Goal: Navigation & Orientation: Find specific page/section

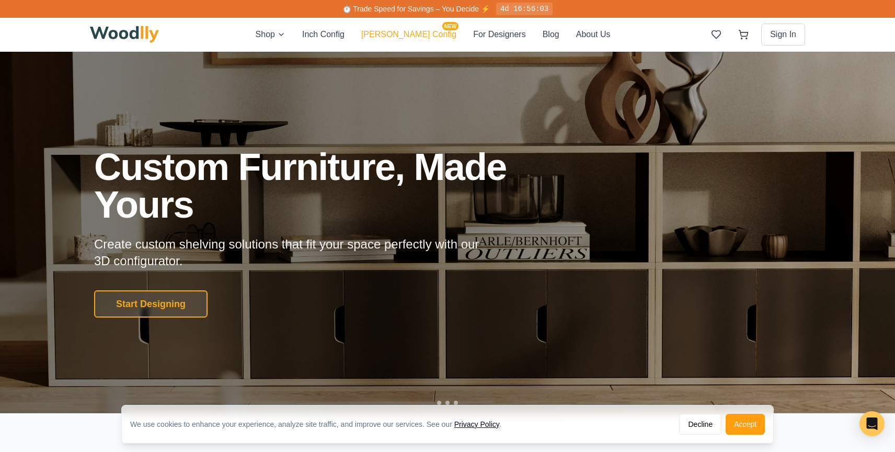
click at [408, 34] on button "[PERSON_NAME] Config NEW" at bounding box center [408, 34] width 95 height 13
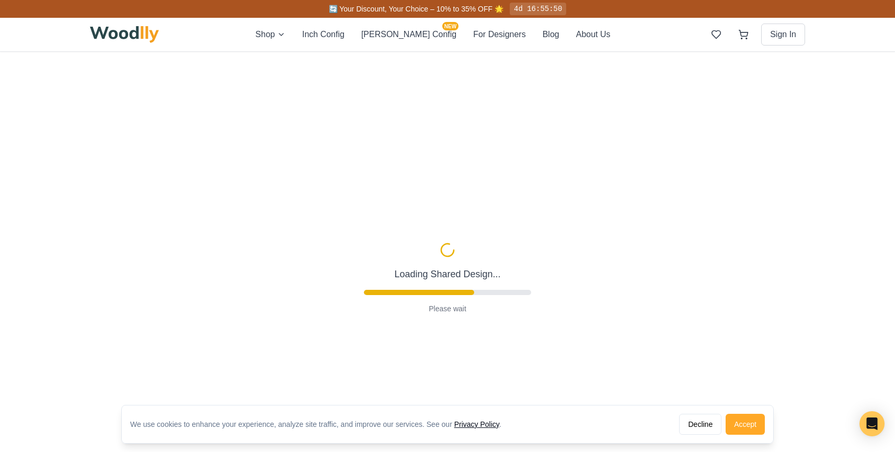
click at [745, 426] on button "Accept" at bounding box center [744, 423] width 39 height 21
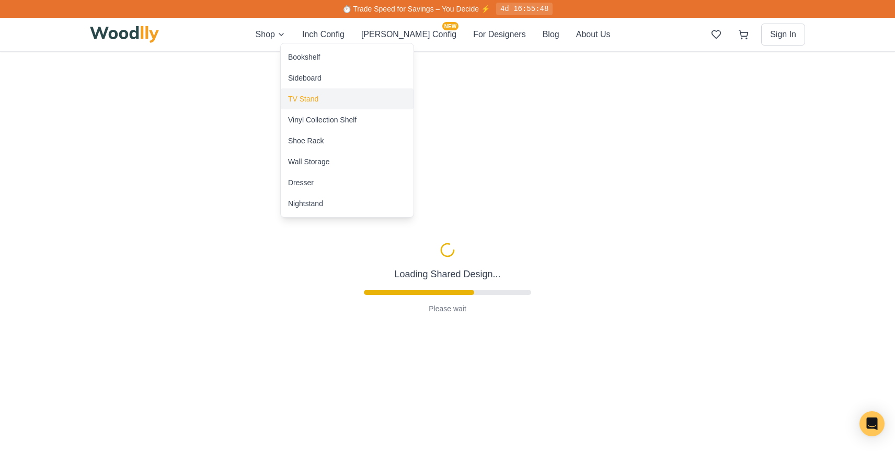
click at [304, 95] on div "TV Stand" at bounding box center [303, 99] width 30 height 10
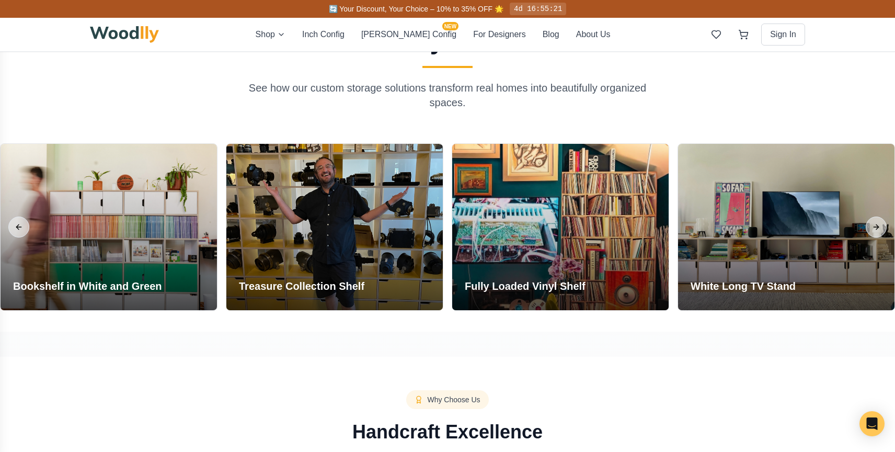
scroll to position [847, 0]
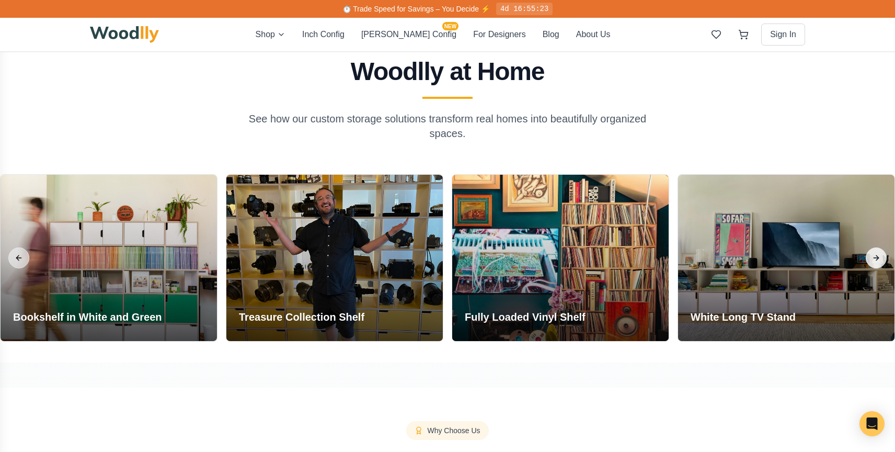
click at [878, 253] on button "Next slide" at bounding box center [875, 257] width 21 height 21
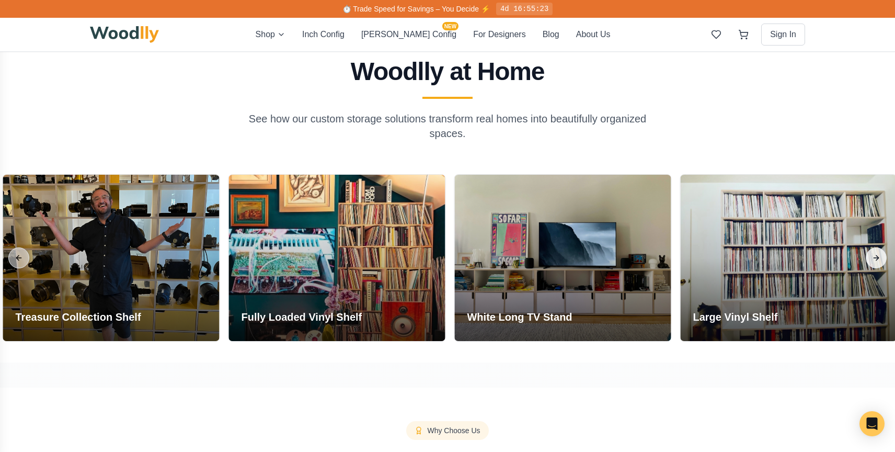
click at [878, 253] on button "Next slide" at bounding box center [875, 257] width 21 height 21
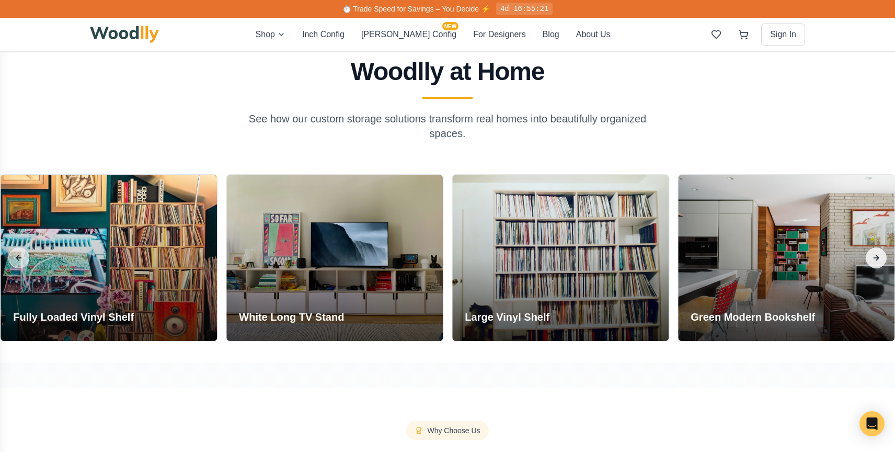
click at [878, 253] on button "Next slide" at bounding box center [875, 257] width 21 height 21
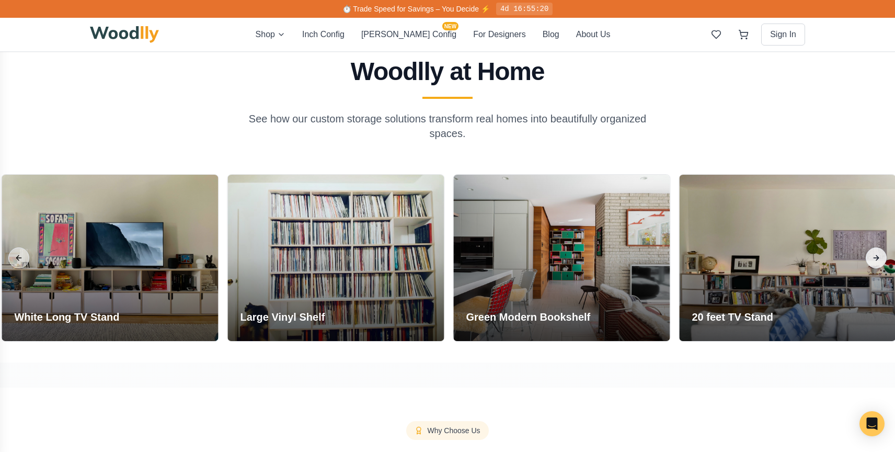
click at [878, 253] on button "Next slide" at bounding box center [875, 257] width 21 height 21
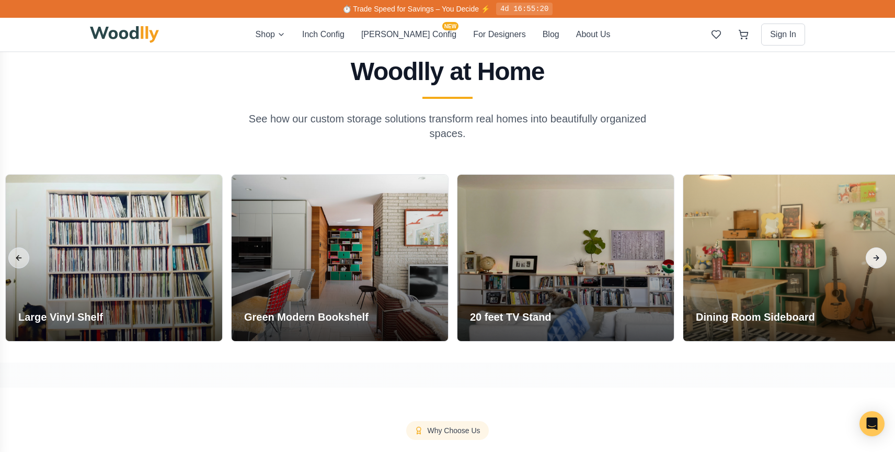
click at [878, 253] on button "Next slide" at bounding box center [875, 257] width 21 height 21
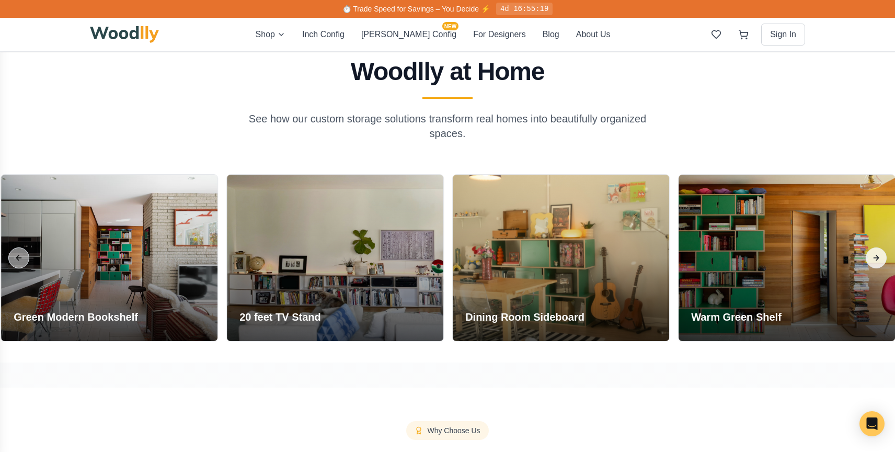
click at [878, 253] on button "Next slide" at bounding box center [875, 257] width 21 height 21
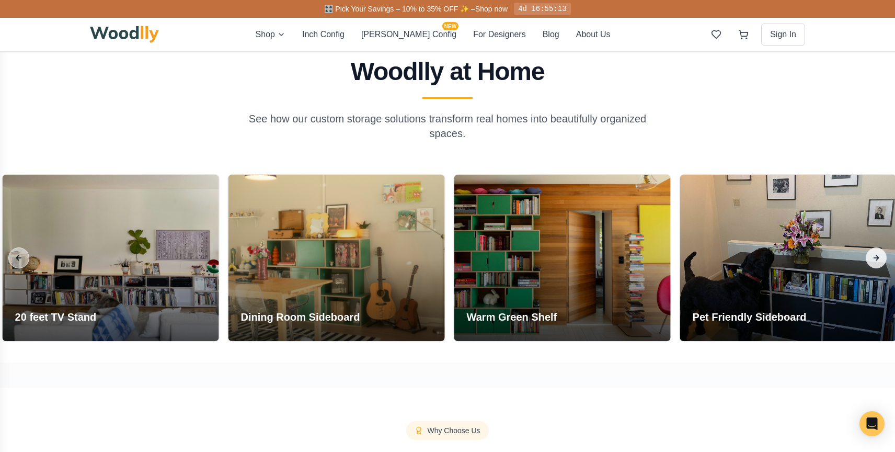
click at [878, 253] on button "Next slide" at bounding box center [875, 257] width 21 height 21
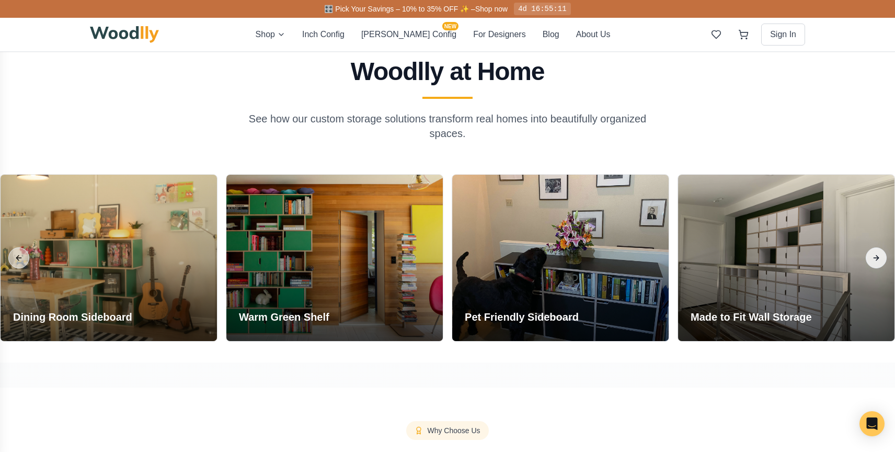
click at [878, 253] on button "Next slide" at bounding box center [875, 257] width 21 height 21
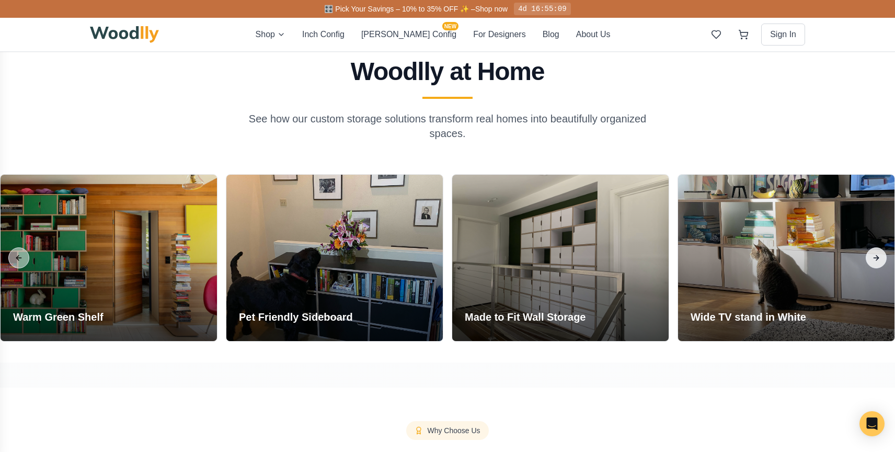
click at [878, 253] on button "Next slide" at bounding box center [875, 257] width 21 height 21
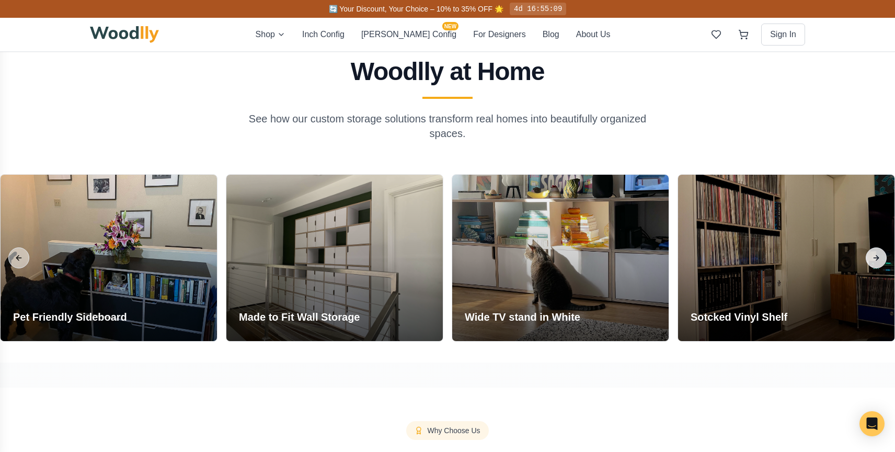
click at [878, 253] on button "Next slide" at bounding box center [875, 257] width 21 height 21
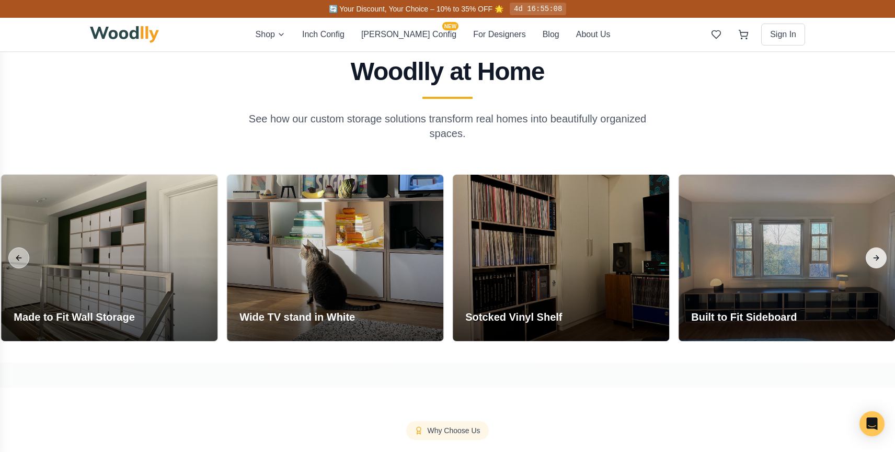
click at [878, 253] on button "Next slide" at bounding box center [875, 257] width 21 height 21
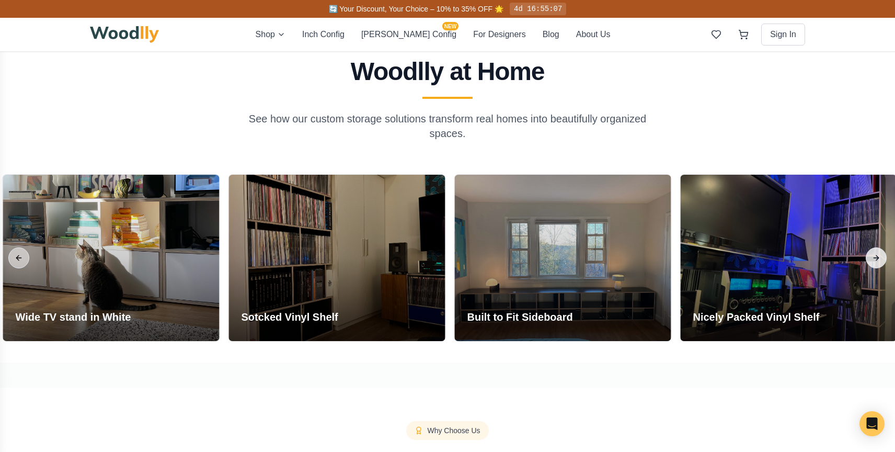
click at [878, 253] on button "Next slide" at bounding box center [875, 257] width 21 height 21
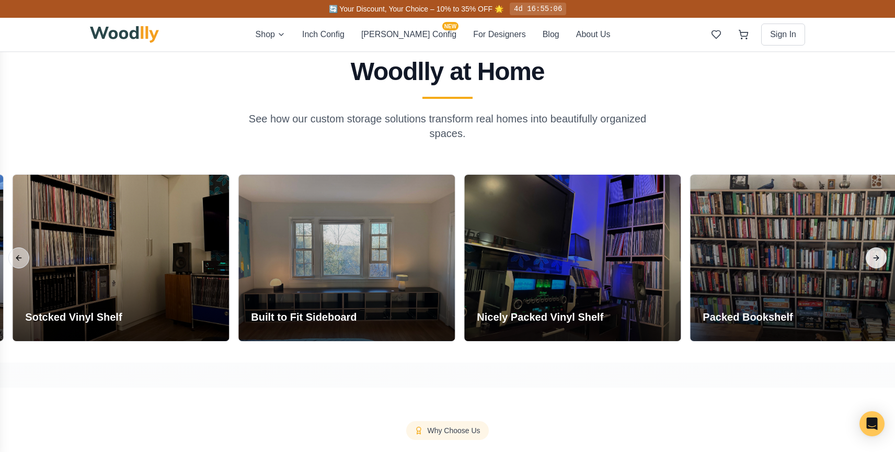
click at [878, 253] on button "Next slide" at bounding box center [875, 257] width 21 height 21
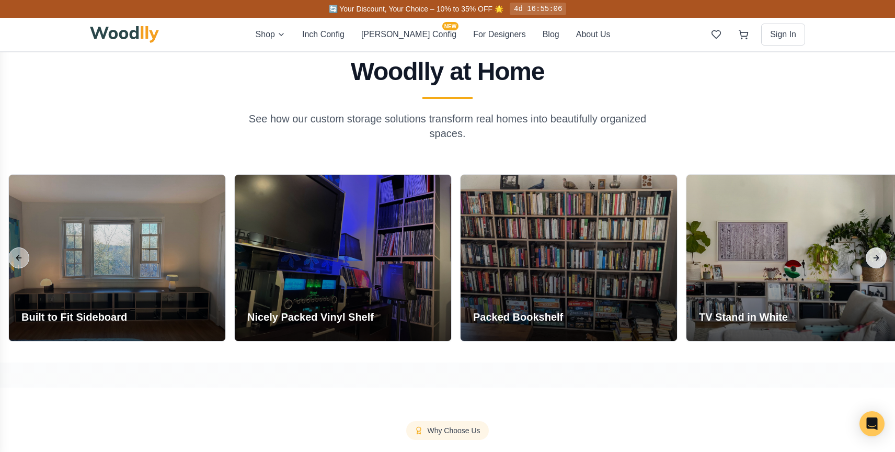
click at [878, 253] on button "Next slide" at bounding box center [875, 257] width 21 height 21
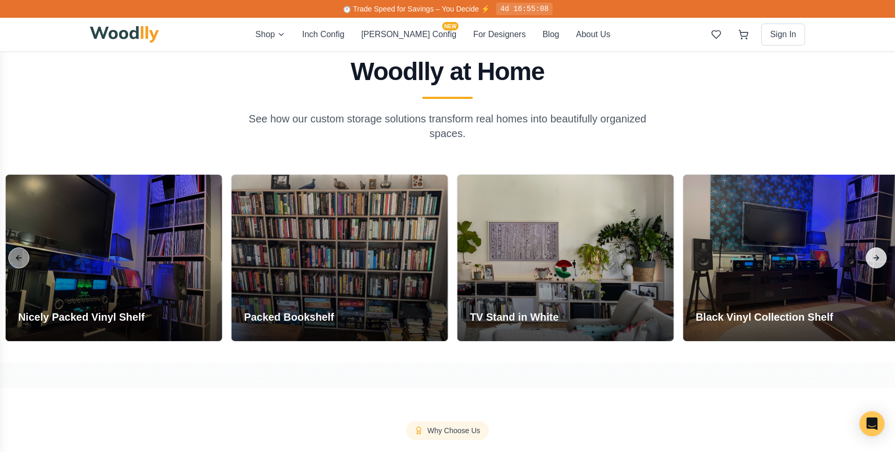
click at [878, 253] on button "Next slide" at bounding box center [875, 257] width 21 height 21
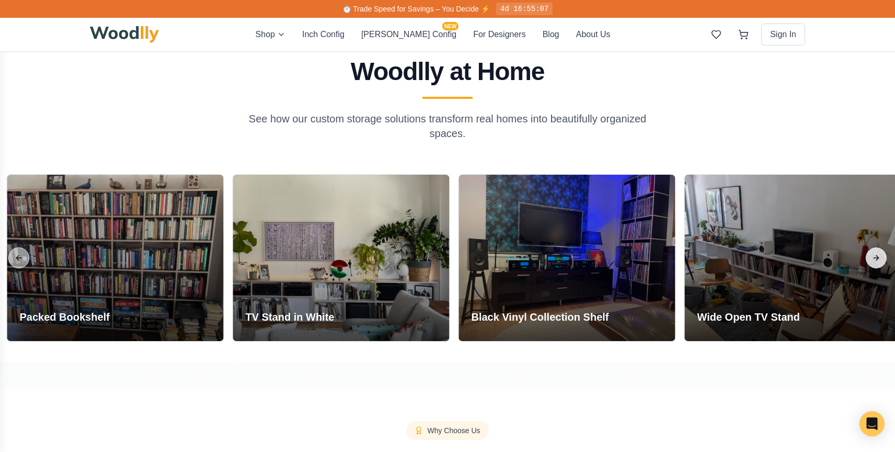
click at [878, 253] on button "Next slide" at bounding box center [875, 257] width 21 height 21
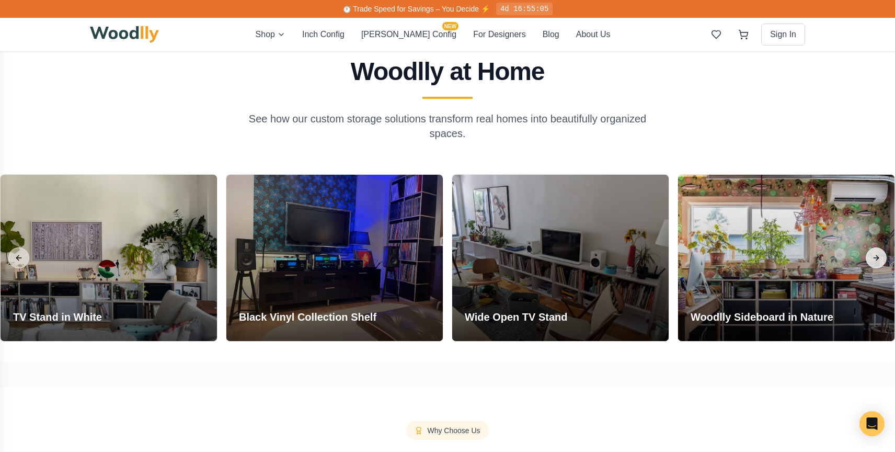
click at [877, 254] on button "Next slide" at bounding box center [875, 257] width 21 height 21
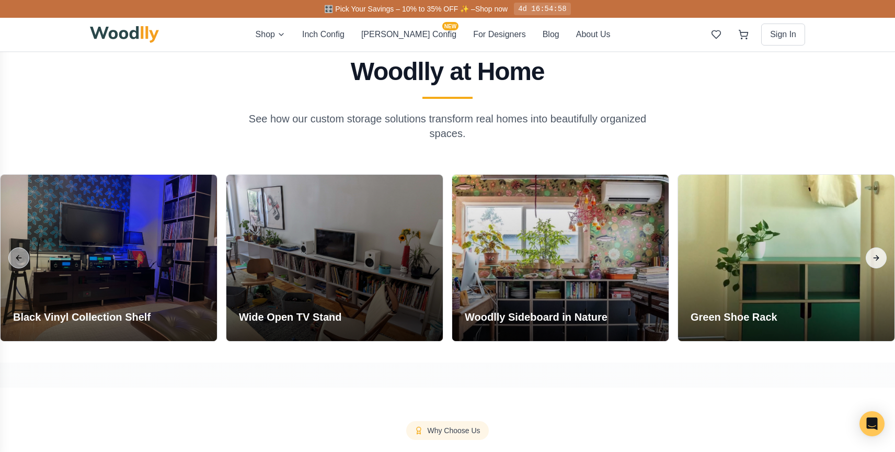
click at [877, 254] on button "Next slide" at bounding box center [875, 257] width 21 height 21
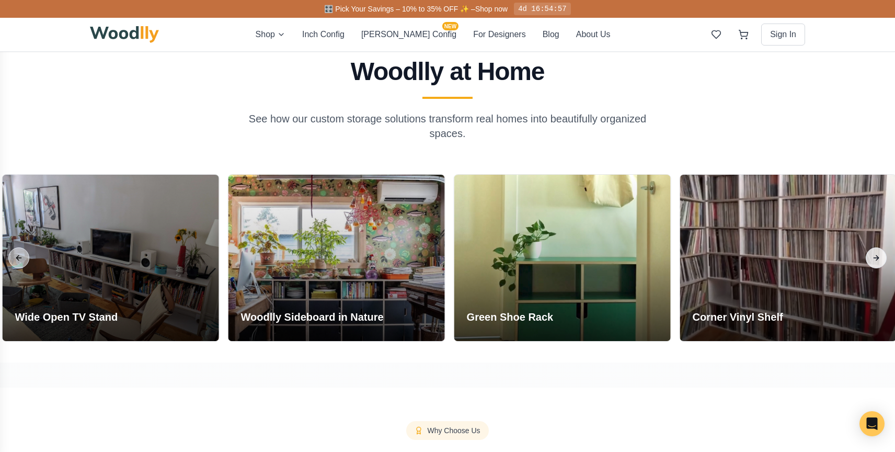
click at [877, 254] on button "Next slide" at bounding box center [875, 257] width 21 height 21
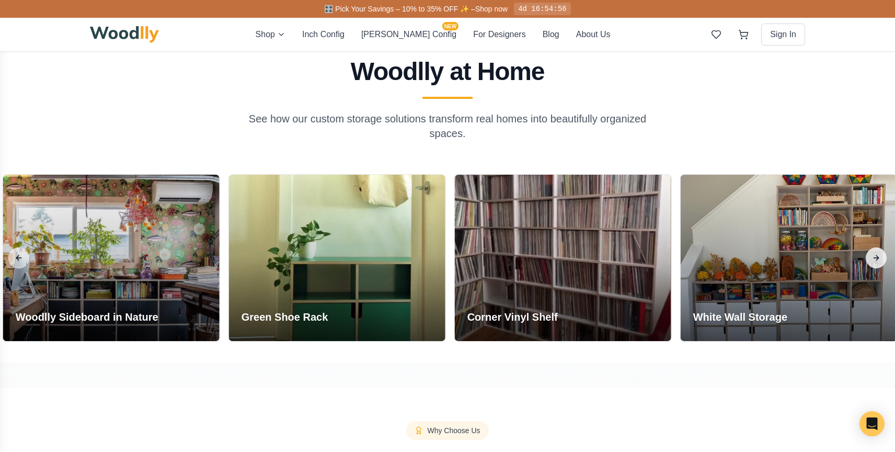
click at [877, 254] on button "Next slide" at bounding box center [875, 257] width 21 height 21
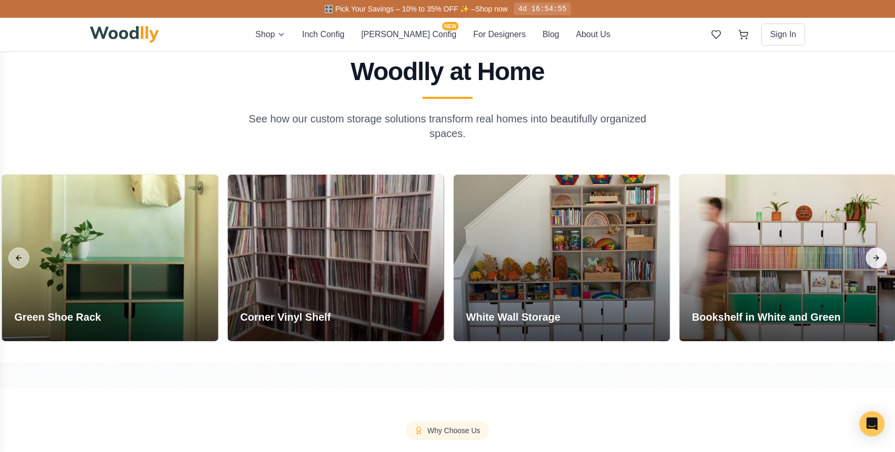
click at [877, 254] on button "Next slide" at bounding box center [875, 257] width 21 height 21
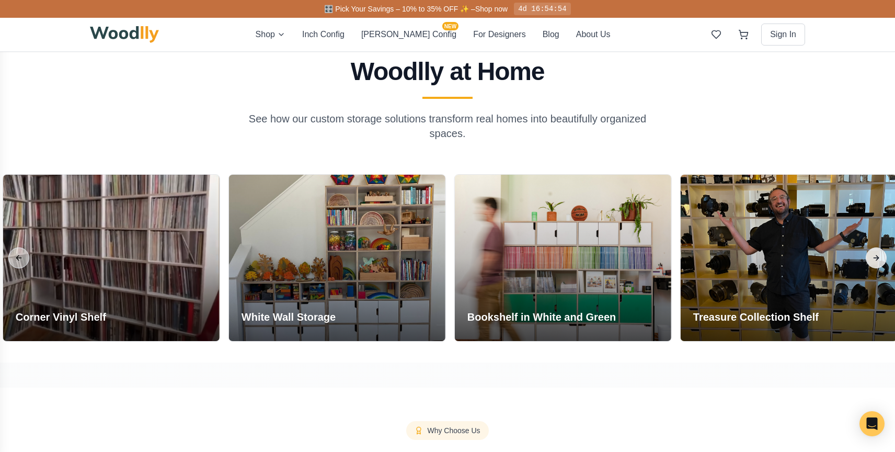
click at [877, 254] on button "Next slide" at bounding box center [875, 257] width 21 height 21
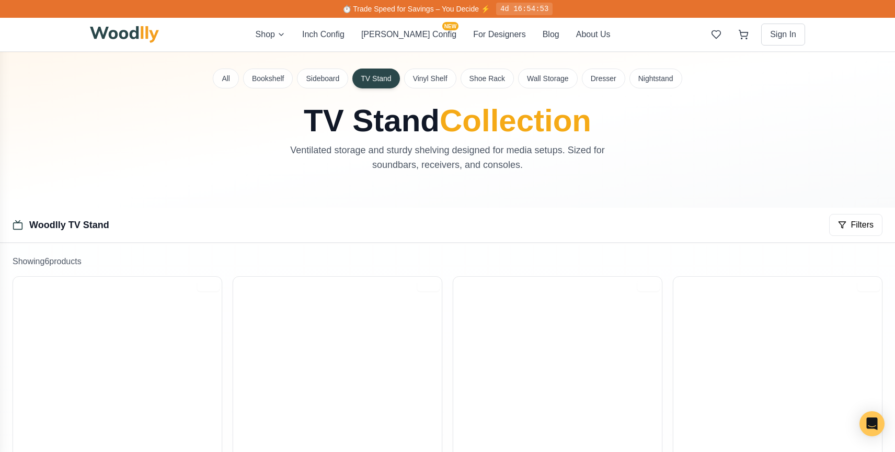
scroll to position [0, 0]
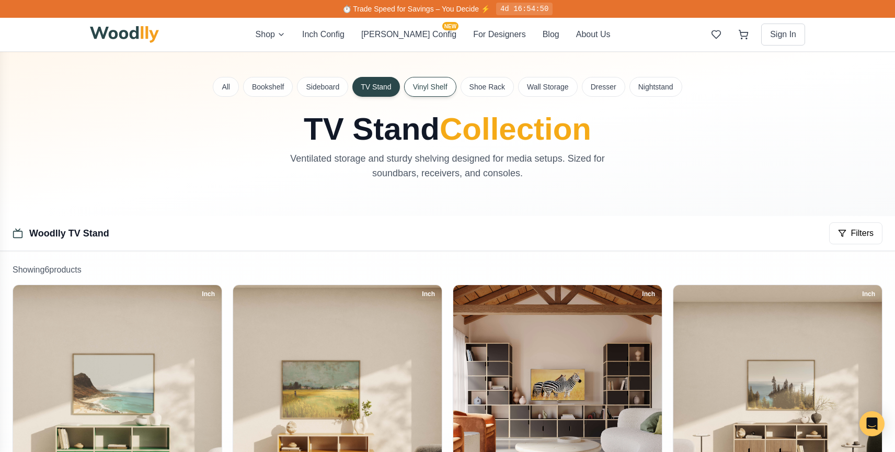
click at [444, 83] on button "Vinyl Shelf" at bounding box center [430, 87] width 52 height 20
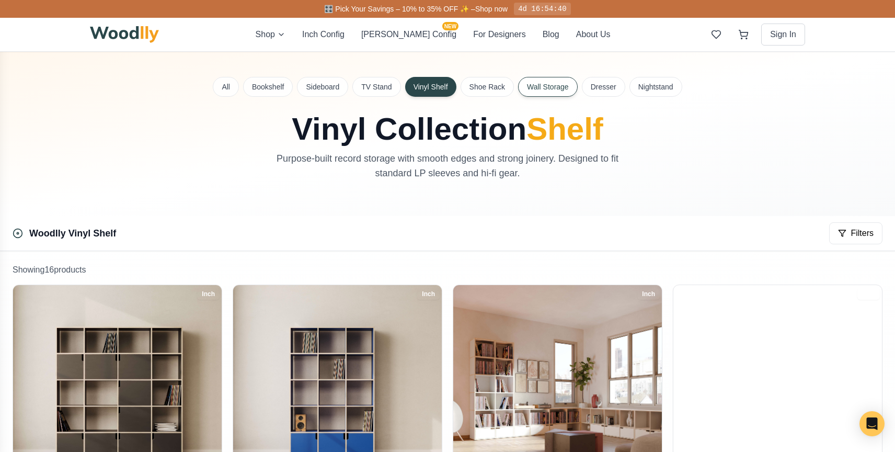
click at [559, 85] on button "Wall Storage" at bounding box center [548, 87] width 60 height 20
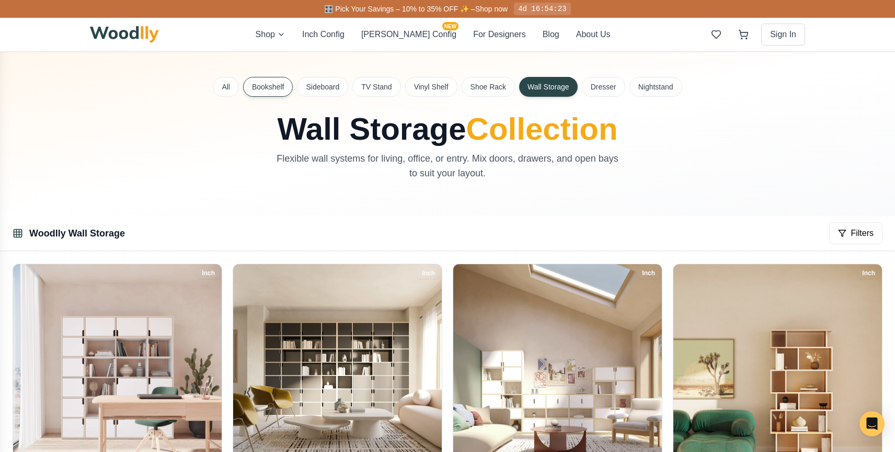
click at [268, 83] on button "Bookshelf" at bounding box center [268, 87] width 50 height 20
